Goal: Navigation & Orientation: Find specific page/section

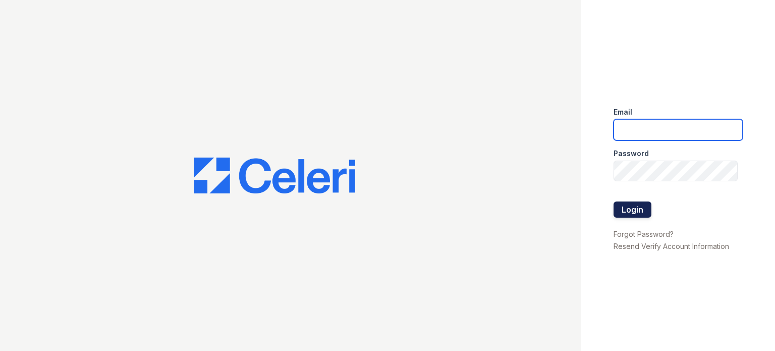
type input "[DOMAIN_NAME][EMAIL_ADDRESS][DOMAIN_NAME]"
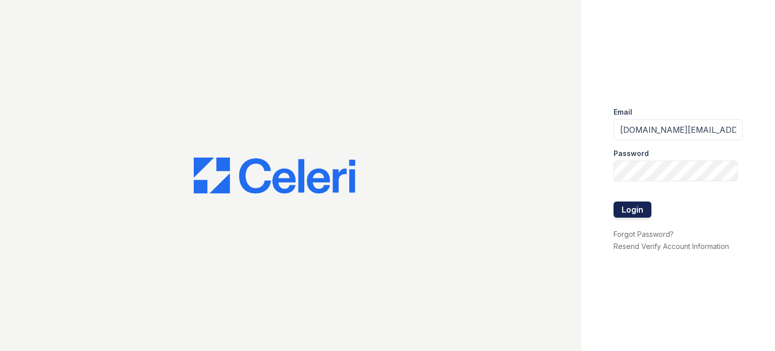
click at [636, 205] on button "Login" at bounding box center [633, 209] width 38 height 16
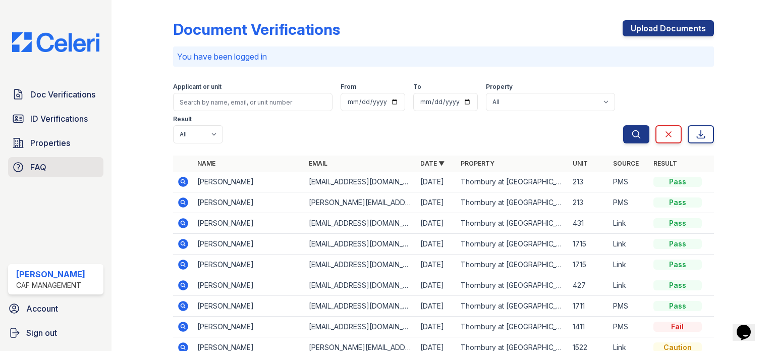
click at [40, 166] on span "FAQ" at bounding box center [38, 167] width 16 height 12
click at [44, 308] on span "Account" at bounding box center [42, 308] width 32 height 12
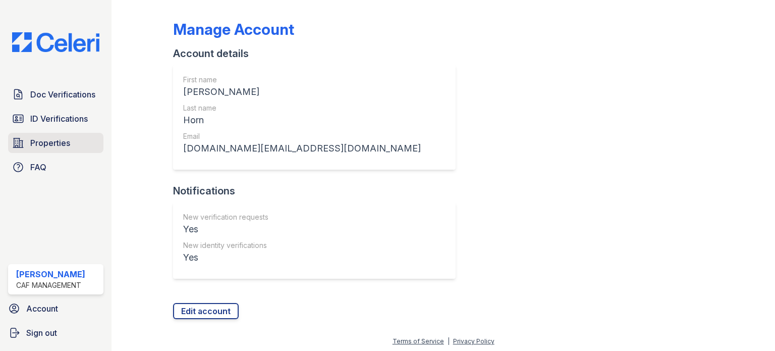
click at [44, 143] on span "Properties" at bounding box center [50, 143] width 40 height 12
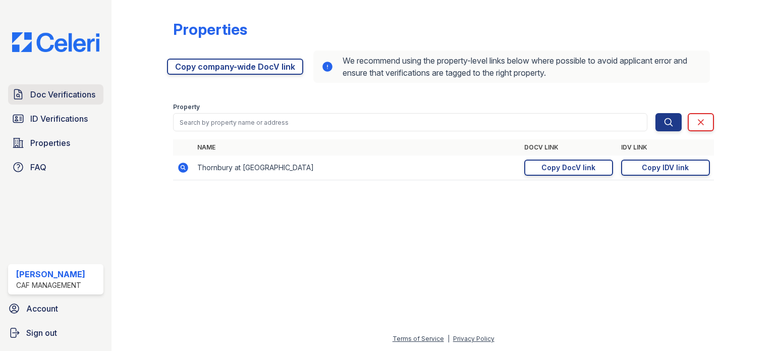
click at [60, 92] on span "Doc Verifications" at bounding box center [62, 94] width 65 height 12
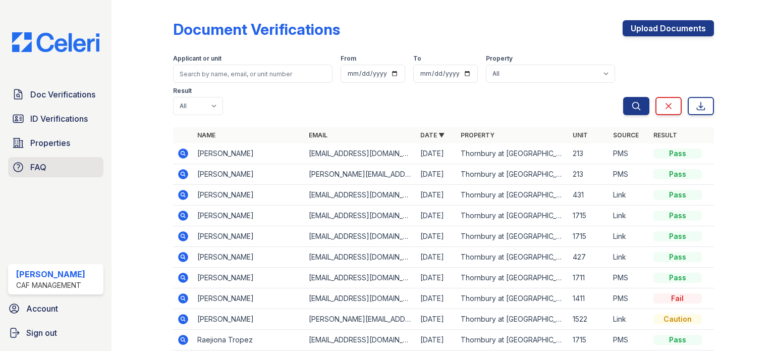
click at [33, 163] on span "FAQ" at bounding box center [38, 167] width 16 height 12
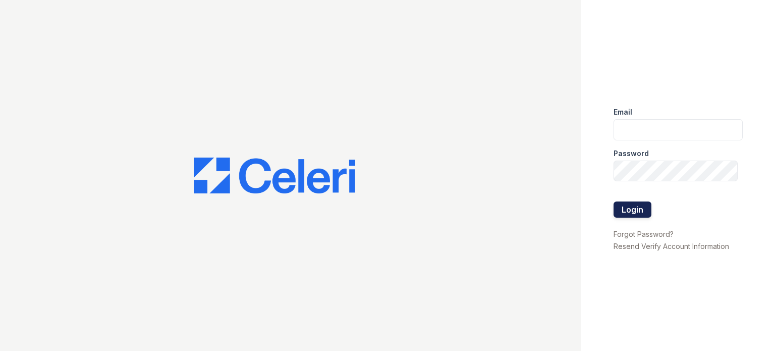
type input "[DOMAIN_NAME][EMAIL_ADDRESS][DOMAIN_NAME]"
click at [636, 209] on button "Login" at bounding box center [633, 209] width 38 height 16
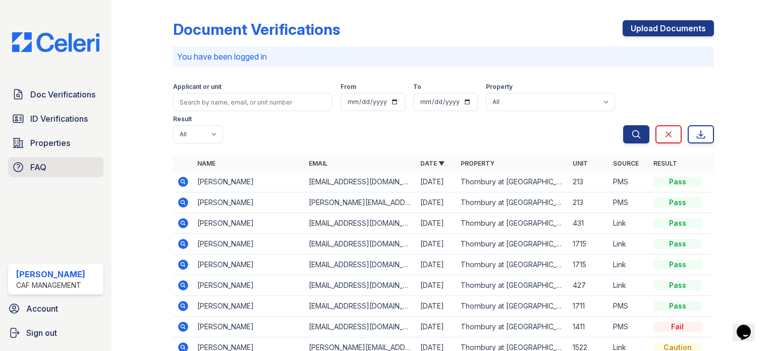
click at [34, 168] on span "FAQ" at bounding box center [38, 167] width 16 height 12
